Goal: Transaction & Acquisition: Book appointment/travel/reservation

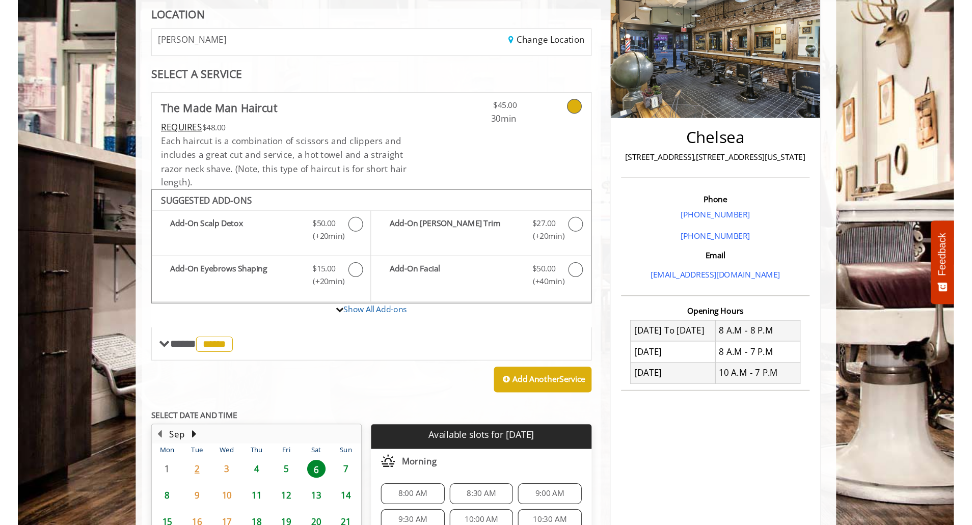
scroll to position [146, 0]
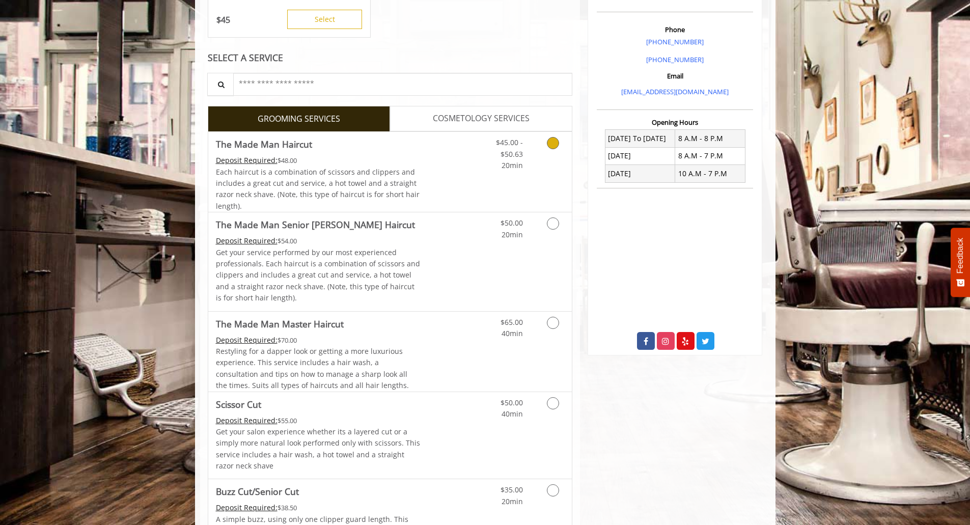
scroll to position [306, 0]
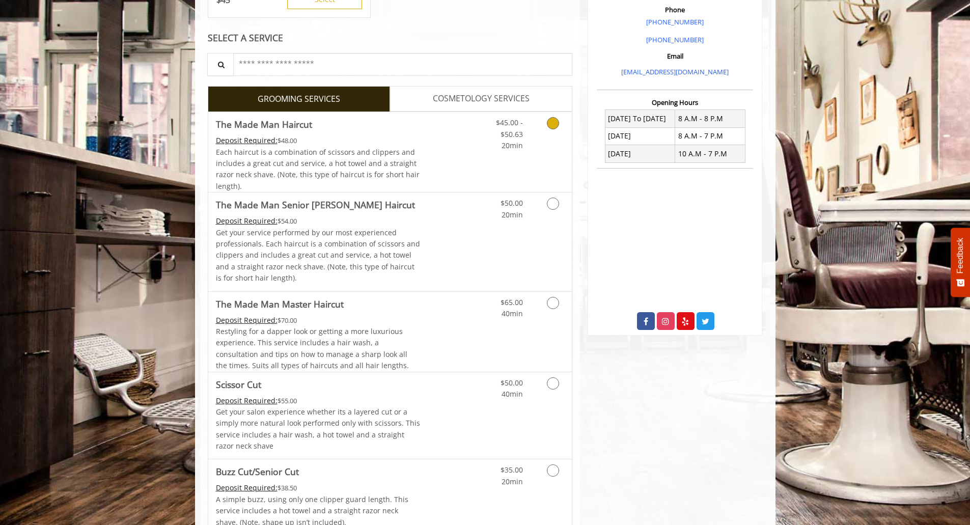
click at [555, 127] on icon "Grooming services" at bounding box center [553, 123] width 12 height 12
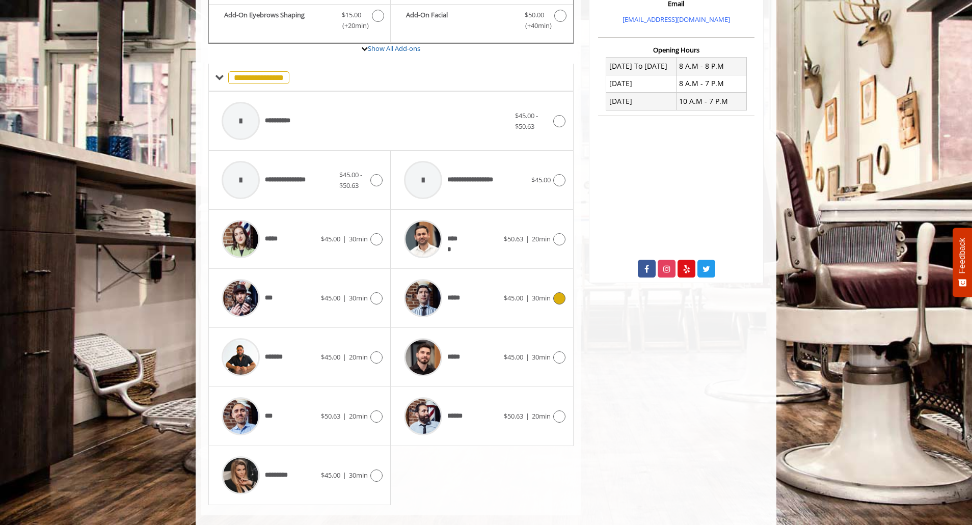
click at [550, 297] on div at bounding box center [557, 298] width 15 height 12
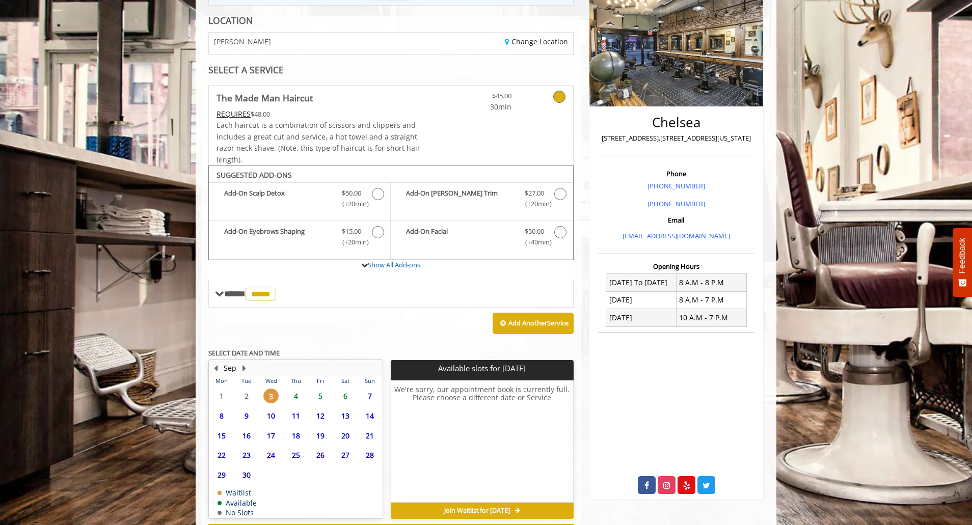
scroll to position [186, 0]
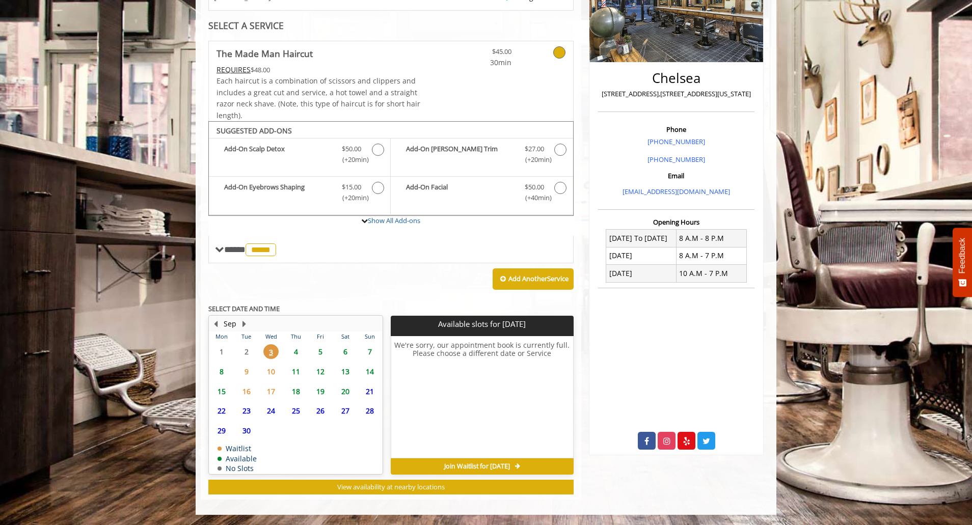
click at [347, 351] on span "6" at bounding box center [345, 351] width 15 height 15
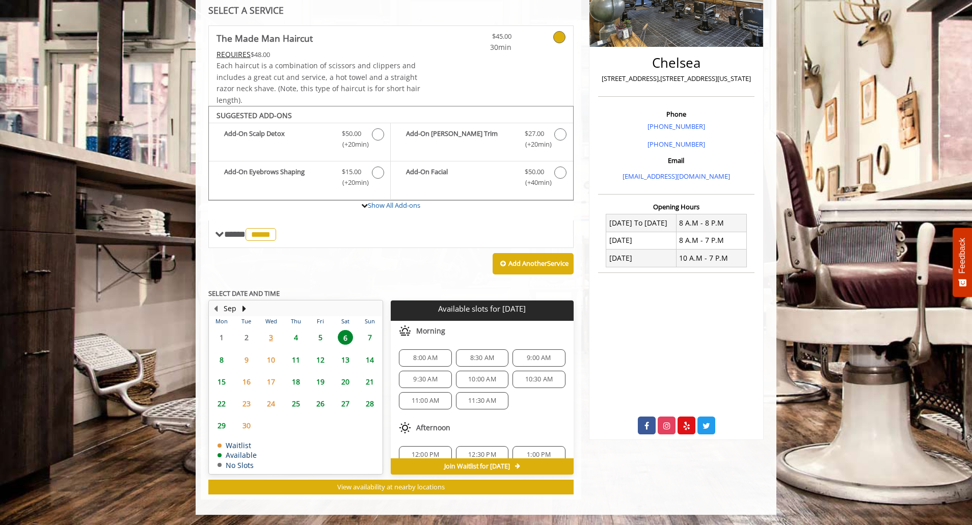
click at [485, 380] on span "10:00 AM" at bounding box center [482, 379] width 28 height 8
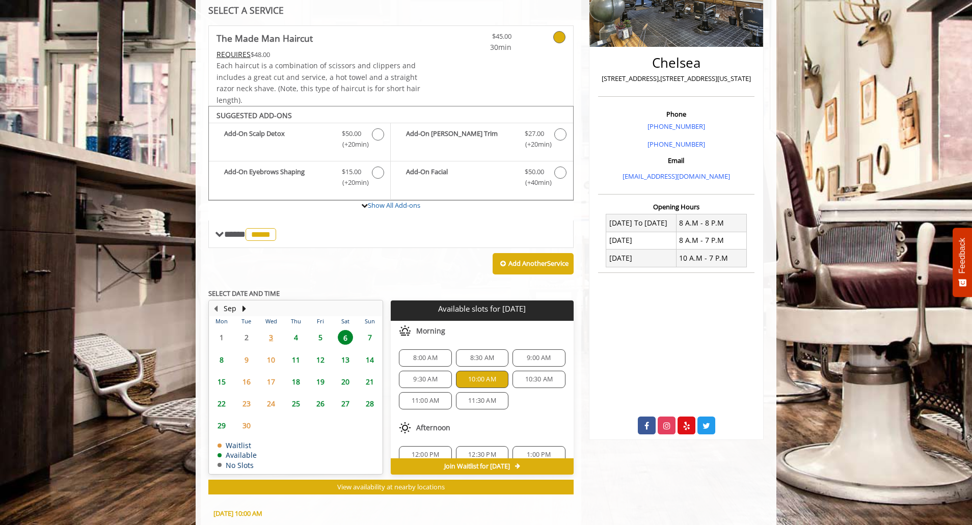
scroll to position [385, 0]
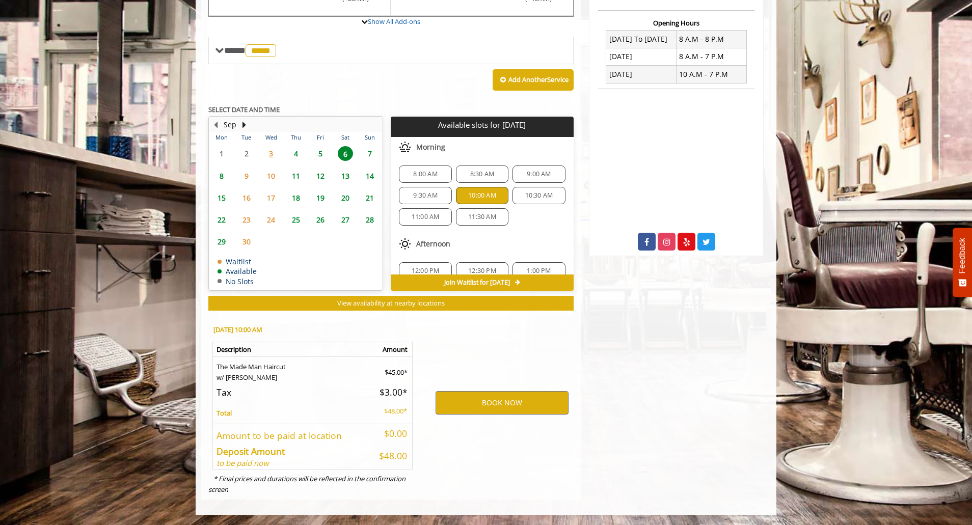
click at [727, 346] on div "Chelsea 169 W 23rd Street,170 W 23rd Street, New York Phone +(917) 639-3902 +(6…" at bounding box center [676, 118] width 190 height 764
click at [639, 364] on div "Chelsea 169 W 23rd Street,170 W 23rd Street, New York Phone +(917) 639-3902 +(6…" at bounding box center [676, 118] width 190 height 764
click at [656, 336] on div "Chelsea 169 W 23rd Street,170 W 23rd Street, New York Phone +(917) 639-3902 +(6…" at bounding box center [676, 118] width 190 height 764
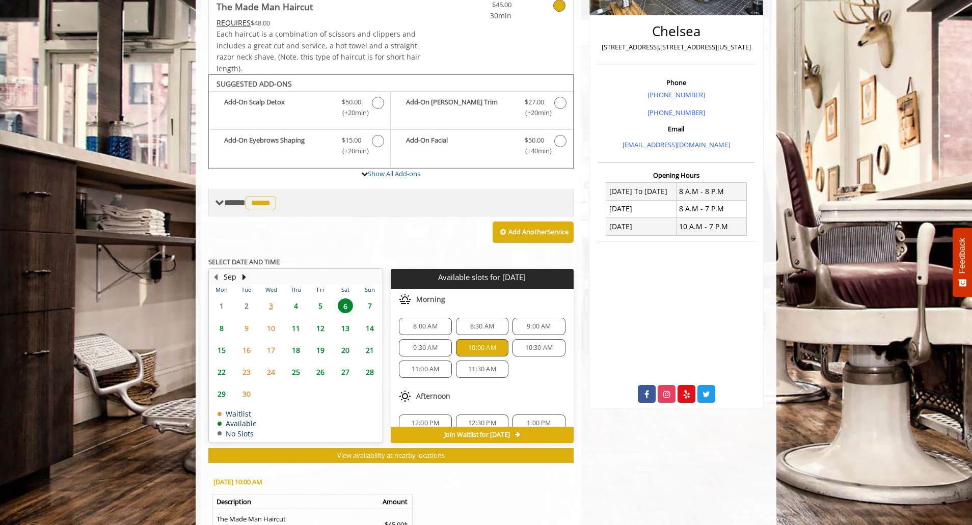
scroll to position [232, 0]
click at [276, 208] on span "*****" at bounding box center [260, 203] width 31 height 13
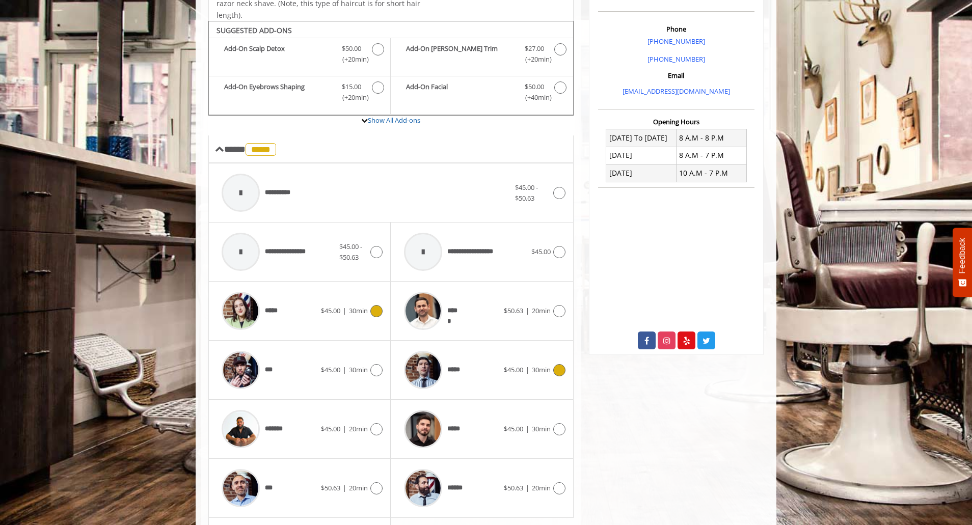
scroll to position [385, 0]
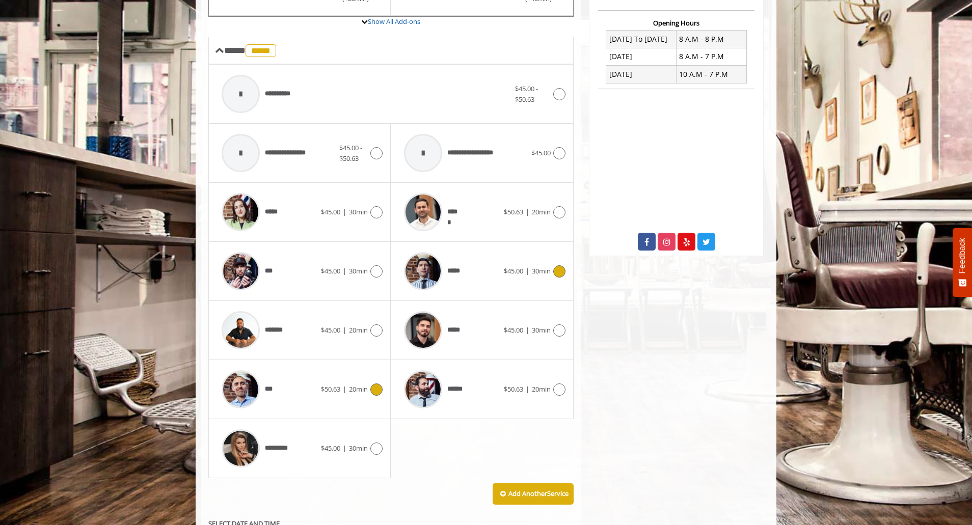
click at [313, 392] on div "***" at bounding box center [268, 389] width 104 height 48
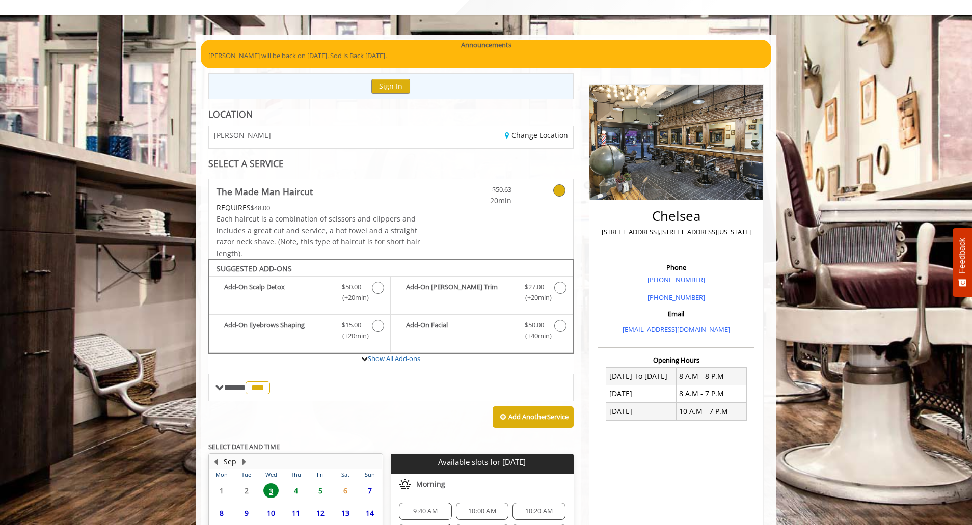
scroll to position [102, 0]
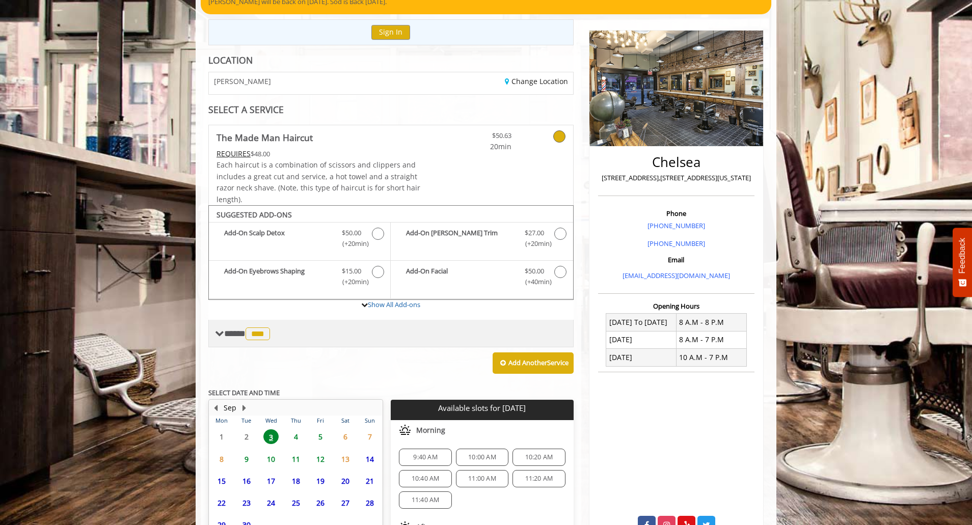
click at [344, 336] on div "**** *** ********" at bounding box center [390, 333] width 365 height 27
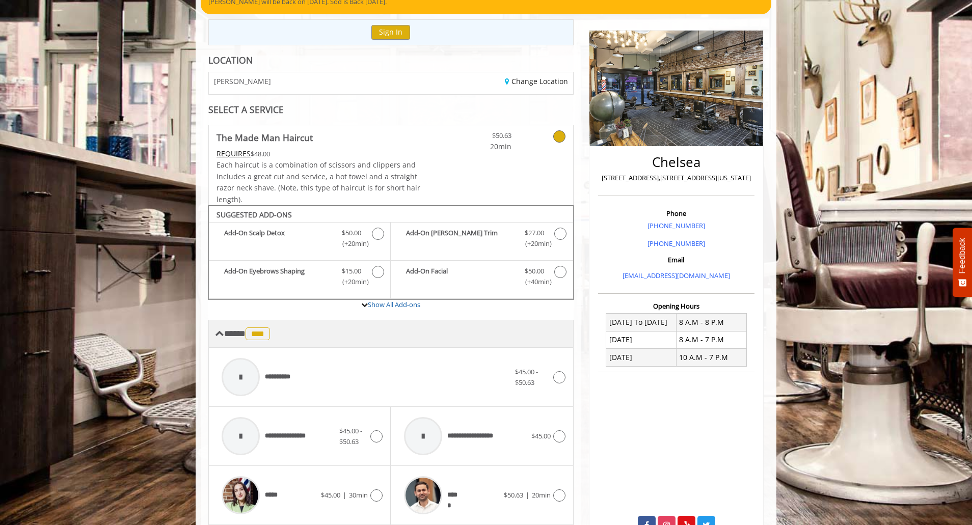
click at [344, 336] on div "**** *** ********" at bounding box center [390, 333] width 365 height 27
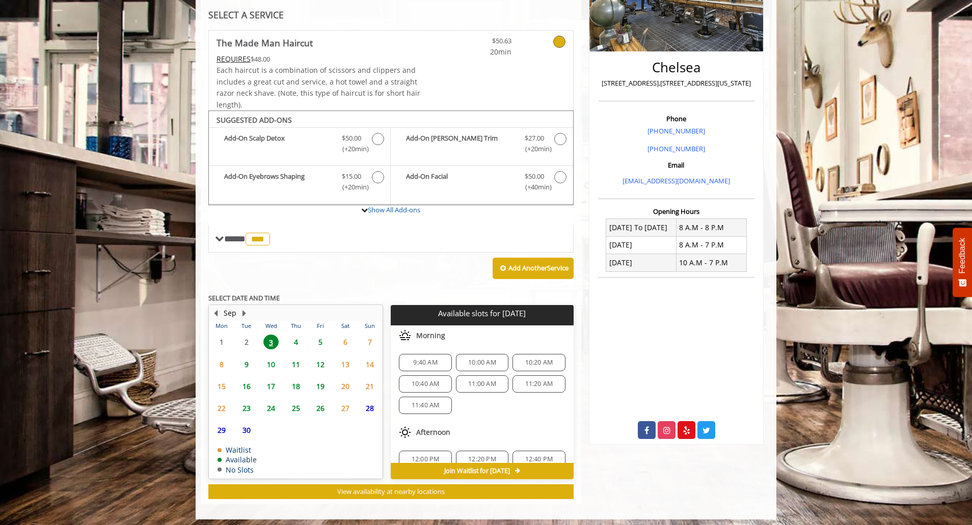
scroll to position [201, 0]
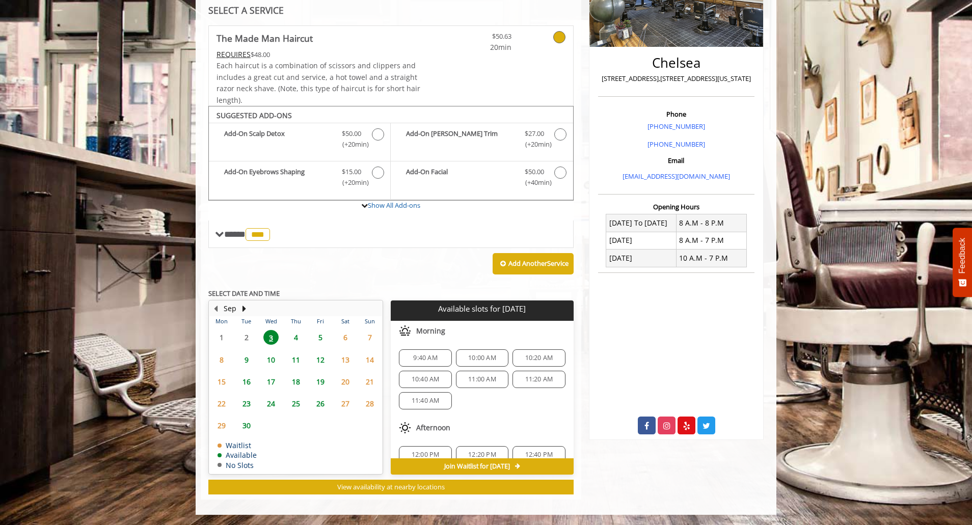
click at [316, 338] on span "5" at bounding box center [320, 337] width 15 height 15
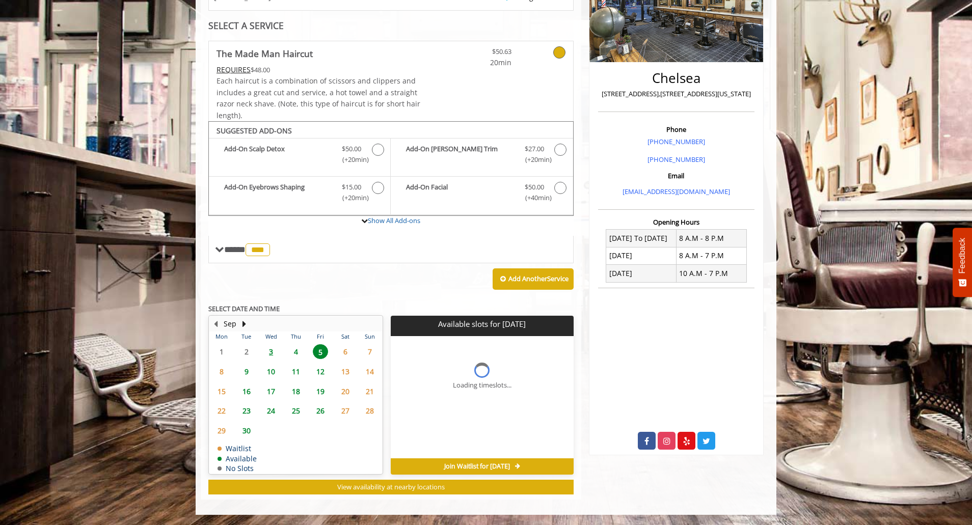
scroll to position [193, 0]
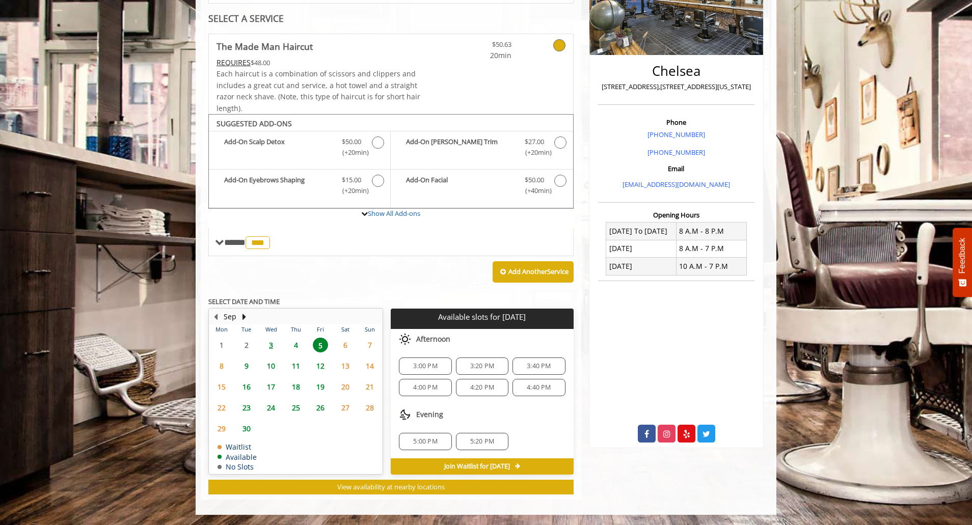
click at [340, 345] on span "6" at bounding box center [345, 345] width 15 height 15
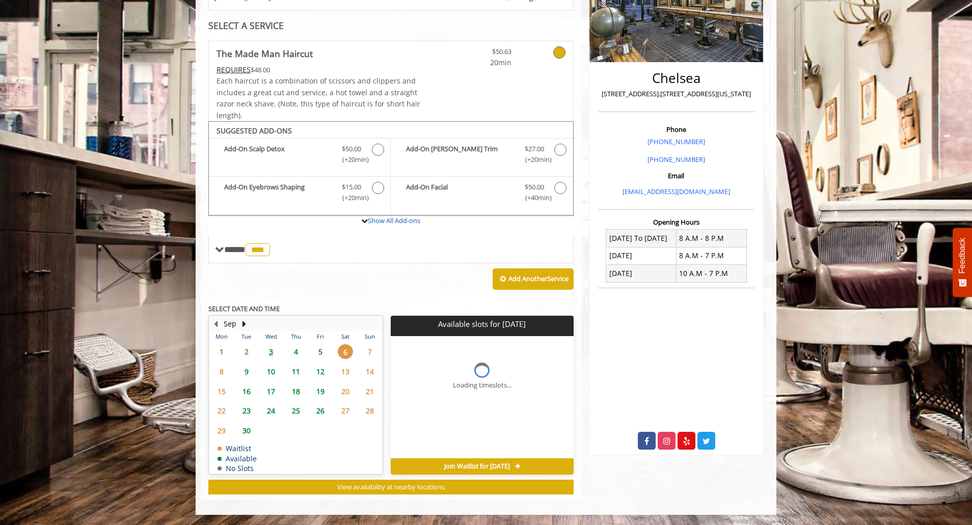
scroll to position [186, 0]
click at [319, 353] on span "5" at bounding box center [320, 351] width 15 height 15
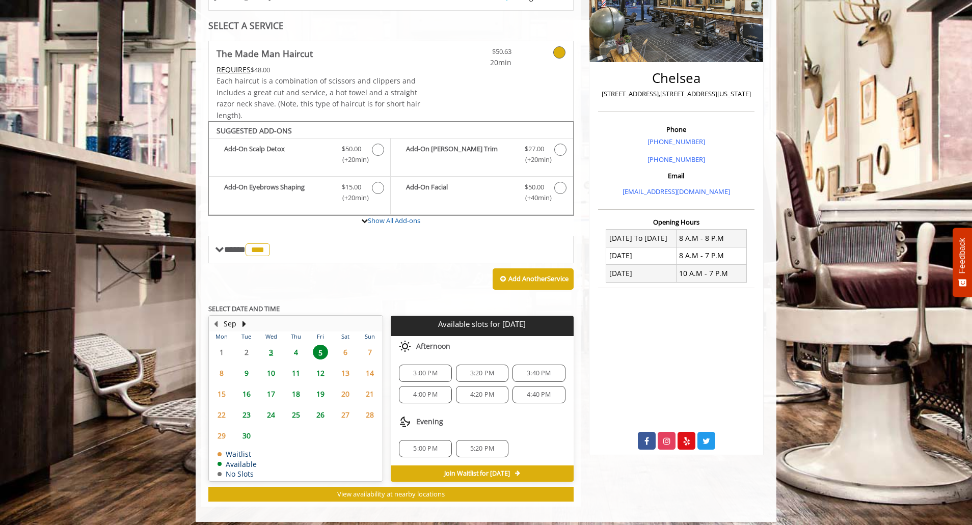
scroll to position [193, 0]
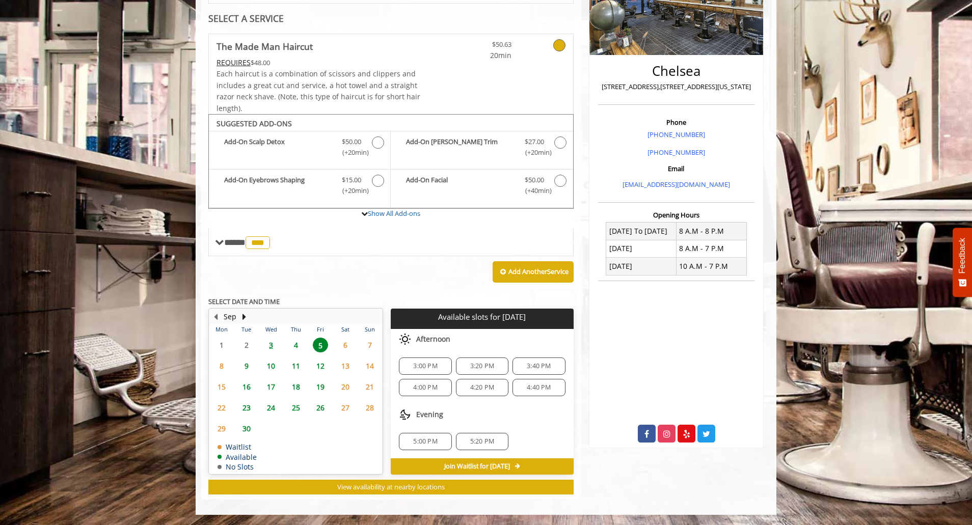
click at [343, 346] on span "6" at bounding box center [345, 345] width 15 height 15
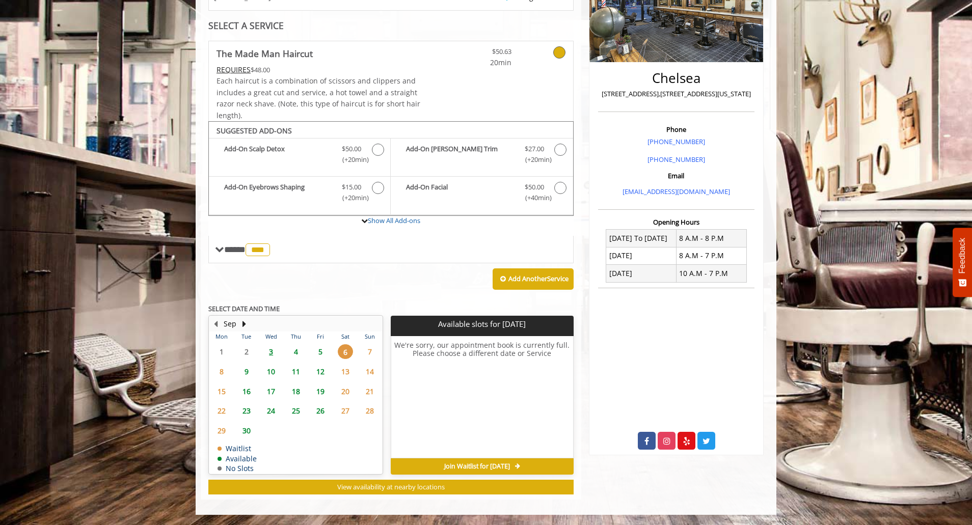
click at [372, 351] on span "7" at bounding box center [369, 351] width 15 height 15
click at [225, 371] on span "8" at bounding box center [221, 371] width 15 height 15
click at [318, 350] on span "5" at bounding box center [320, 351] width 15 height 15
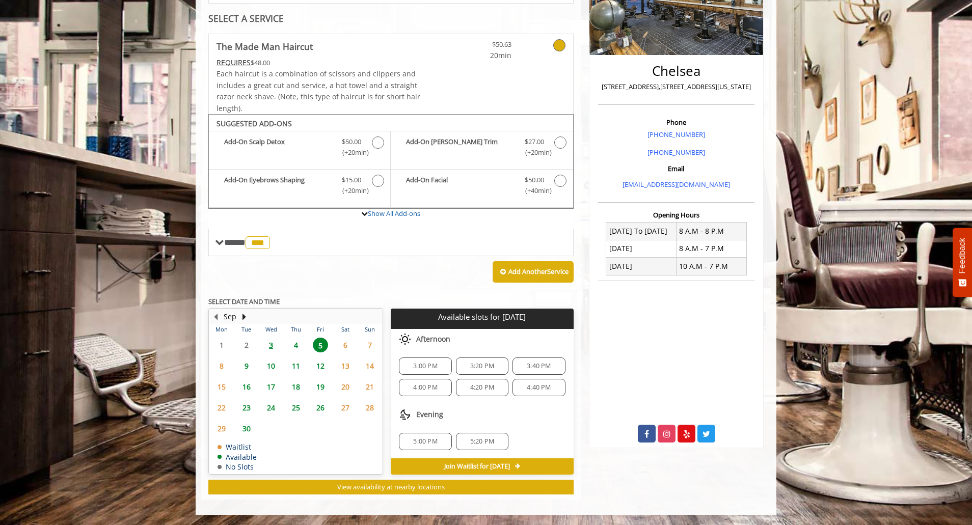
click at [345, 346] on span "6" at bounding box center [345, 345] width 15 height 15
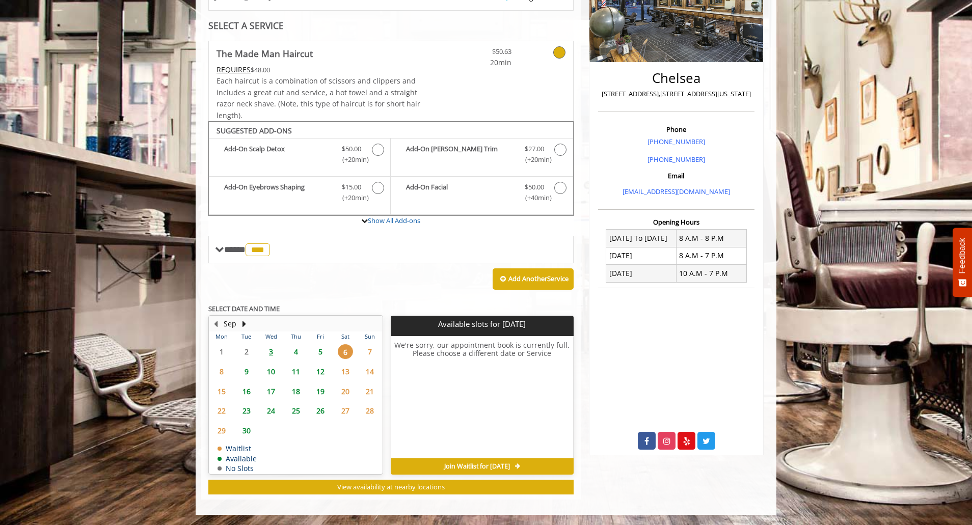
click at [370, 351] on span "7" at bounding box center [369, 351] width 15 height 15
click at [342, 350] on span "6" at bounding box center [345, 351] width 15 height 15
click at [360, 292] on div "Add Another Service" at bounding box center [390, 279] width 365 height 32
click at [347, 303] on div "**********" at bounding box center [390, 268] width 365 height 454
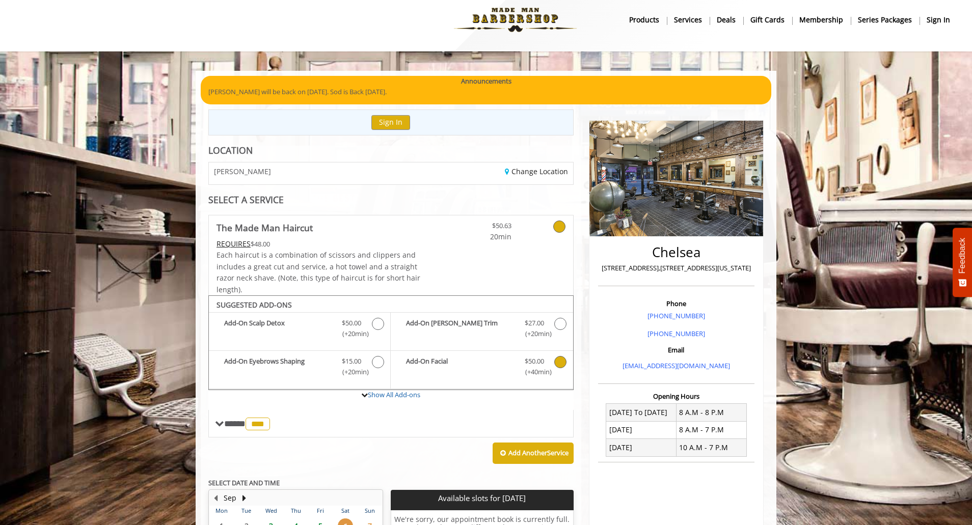
scroll to position [0, 0]
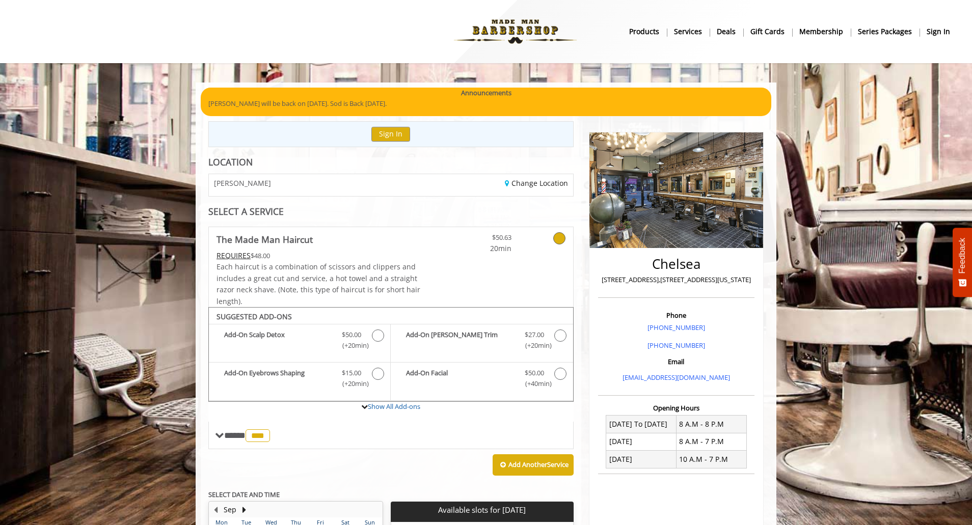
click at [353, 209] on div "SELECT A SERVICE" at bounding box center [390, 212] width 365 height 10
